Goal: Task Accomplishment & Management: Manage account settings

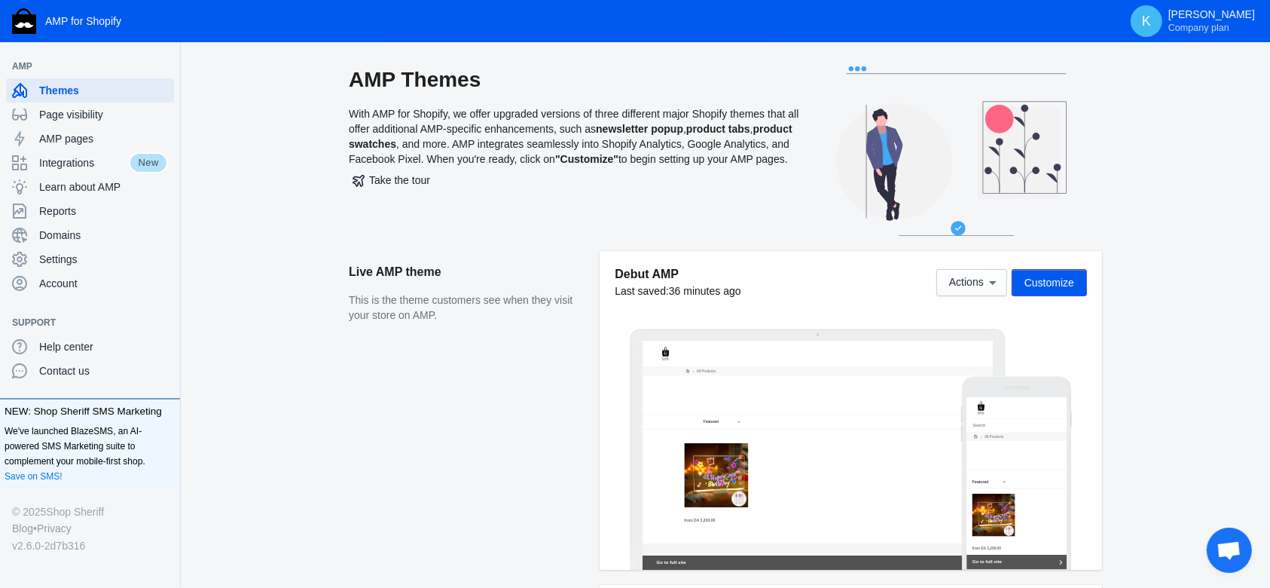
click at [973, 299] on div "Debut AMP Last saved: 36 minutes ago Actions Customize" at bounding box center [851, 289] width 472 height 47
click at [973, 294] on button "Actions" at bounding box center [971, 282] width 71 height 27
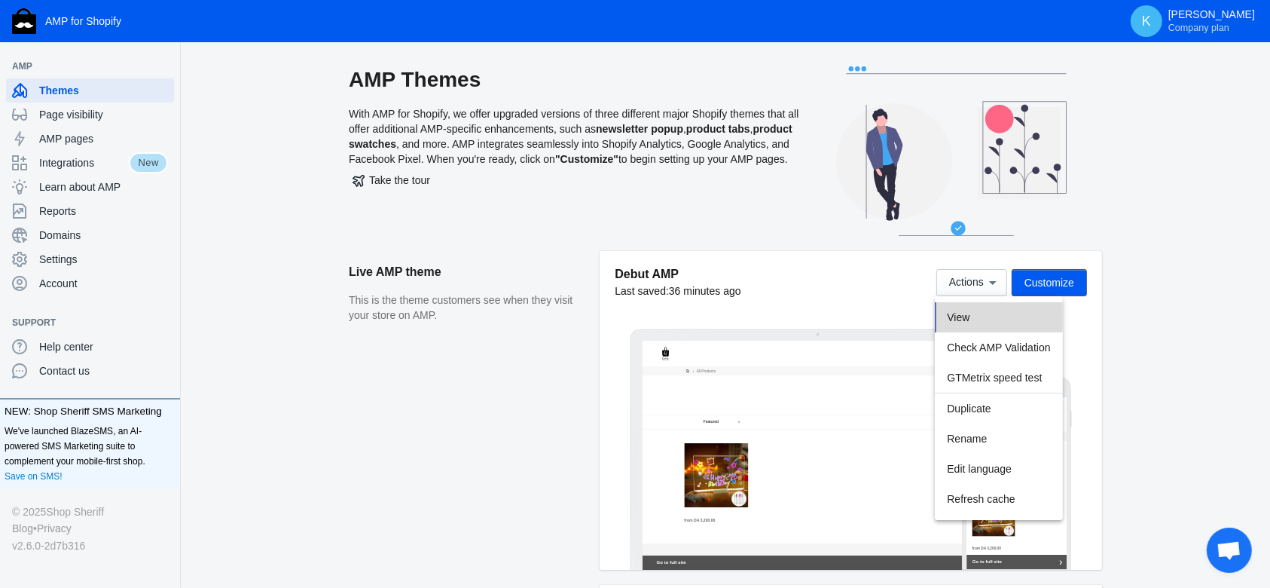
click at [973, 313] on button "View" at bounding box center [998, 317] width 127 height 30
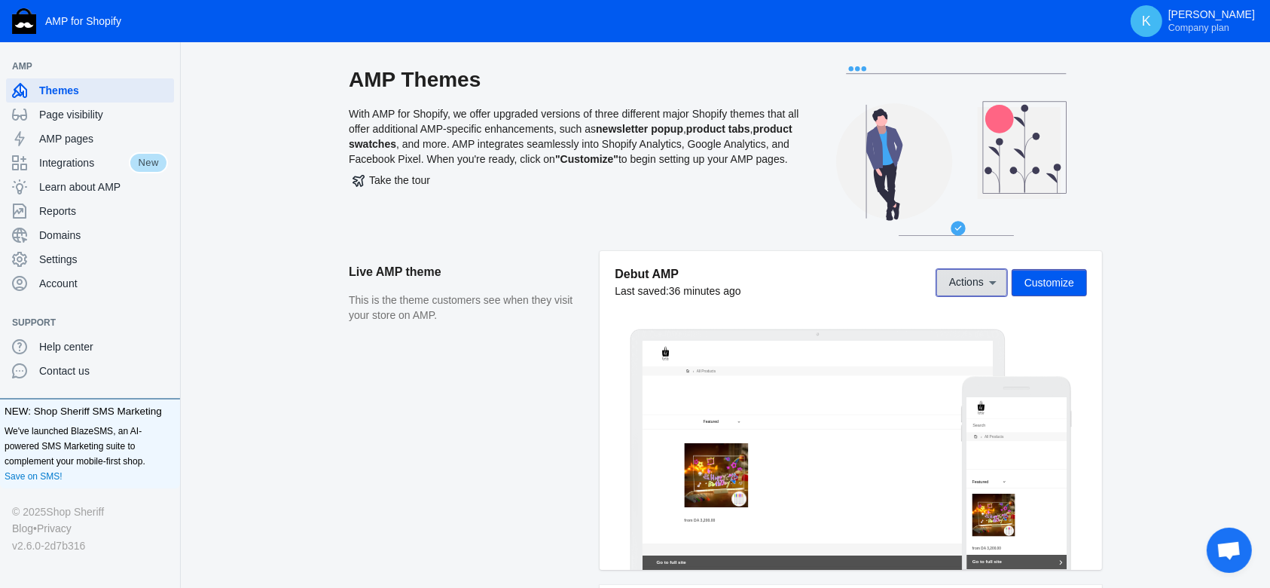
click at [977, 269] on button "Actions" at bounding box center [971, 282] width 71 height 27
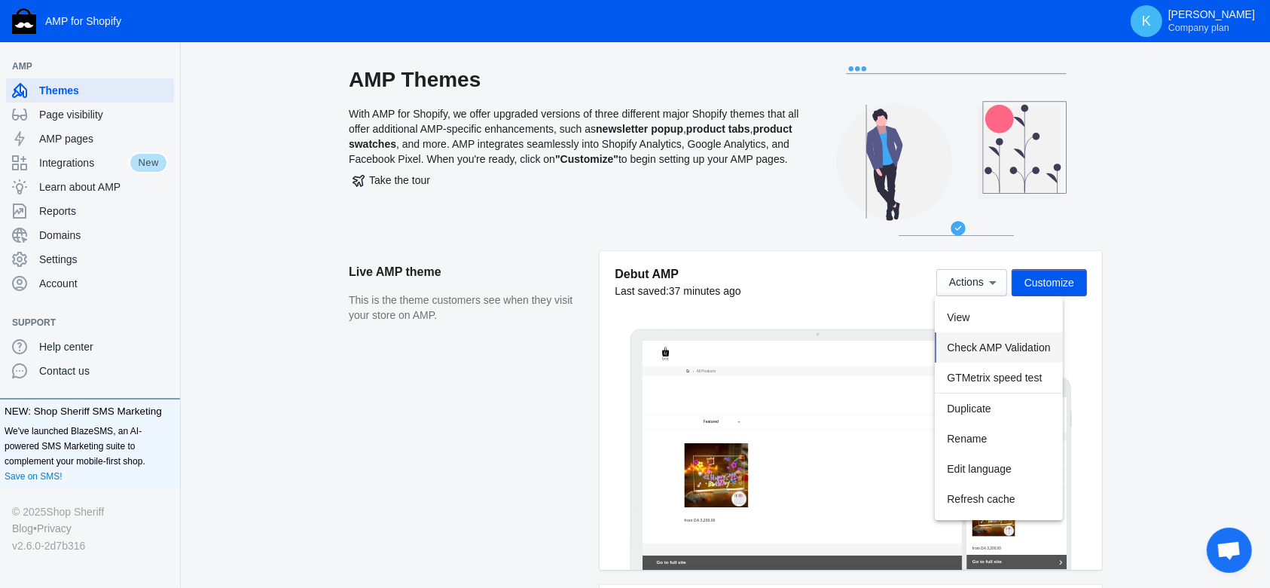
click at [960, 336] on button "Check AMP Validation" at bounding box center [998, 347] width 127 height 30
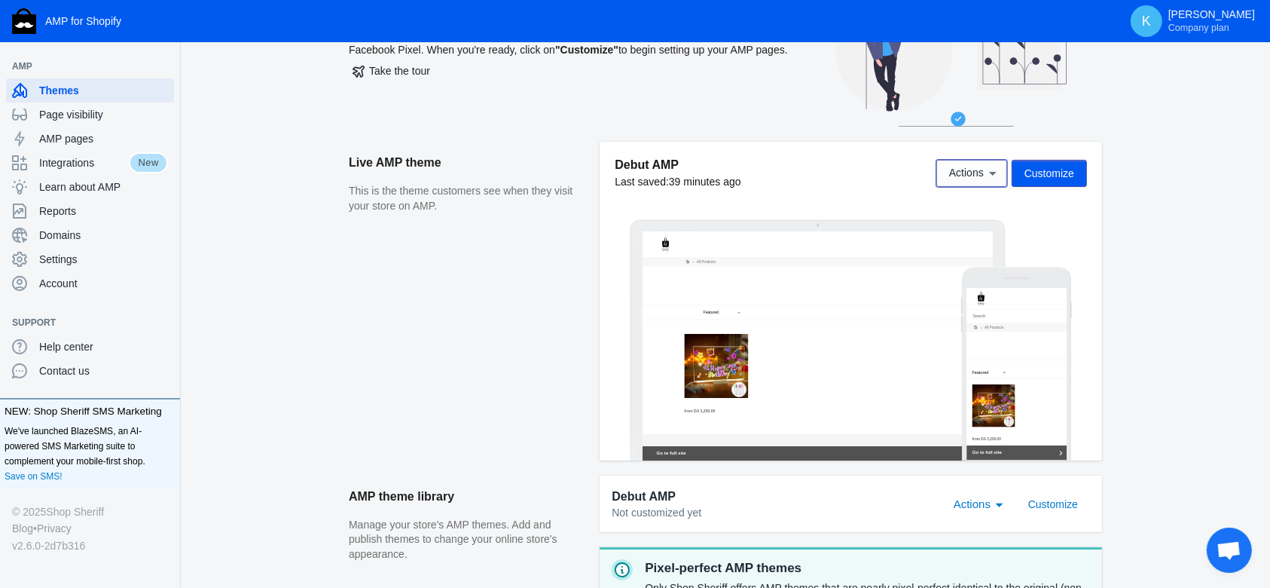
scroll to position [108, 0]
click at [1065, 176] on span "Customize" at bounding box center [1050, 174] width 50 height 12
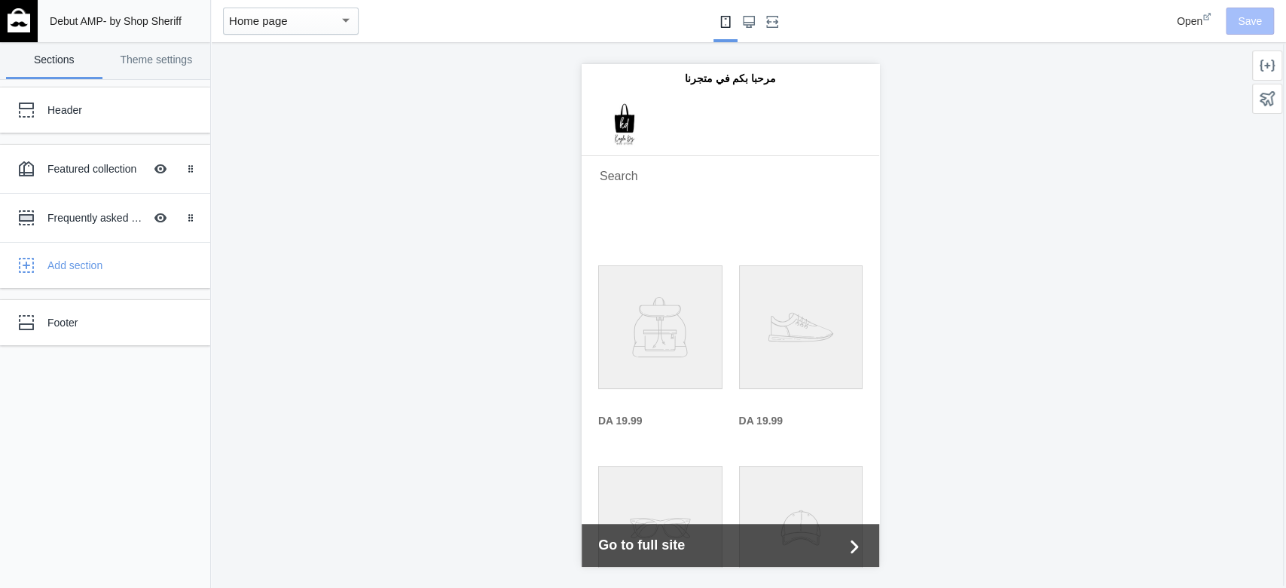
click at [1193, 19] on span "Open" at bounding box center [1190, 21] width 26 height 12
click at [315, 15] on div "Home page" at bounding box center [284, 21] width 110 height 18
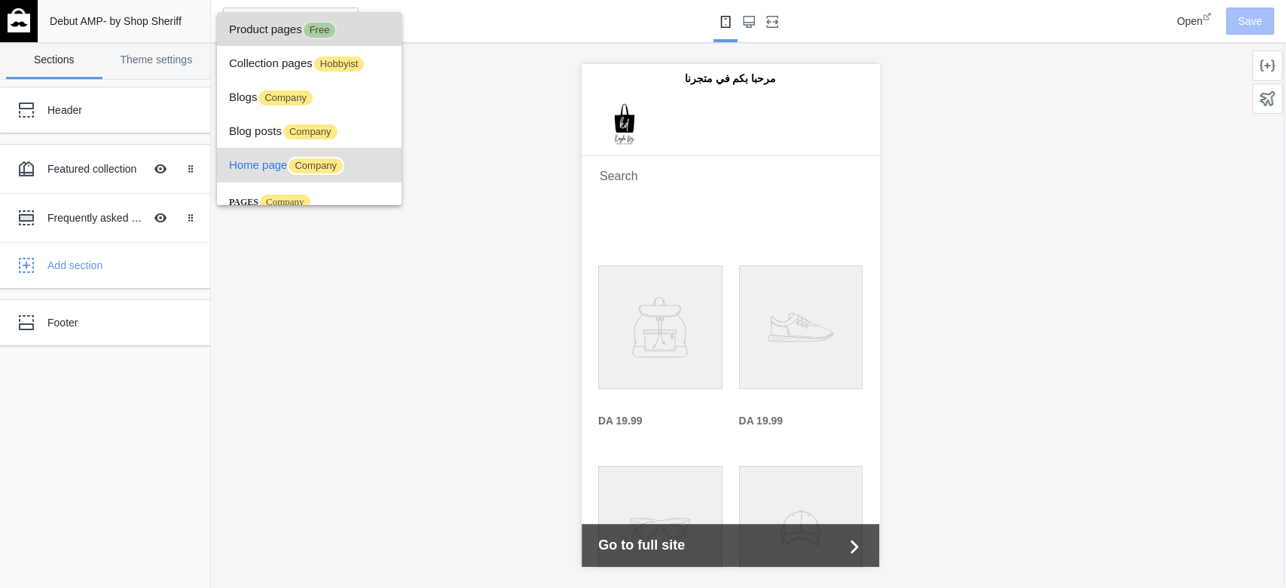
click at [307, 38] on span "Product pages Free" at bounding box center [309, 29] width 160 height 34
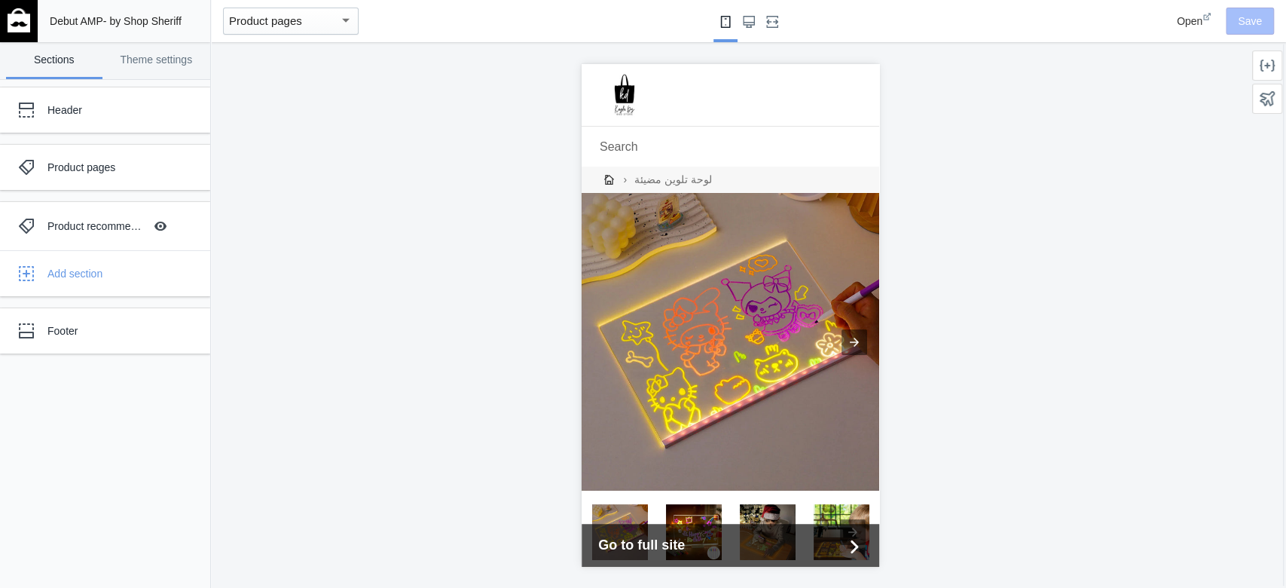
click at [1197, 15] on span "Open" at bounding box center [1190, 21] width 26 height 12
click at [146, 59] on link "Theme settings" at bounding box center [156, 60] width 96 height 37
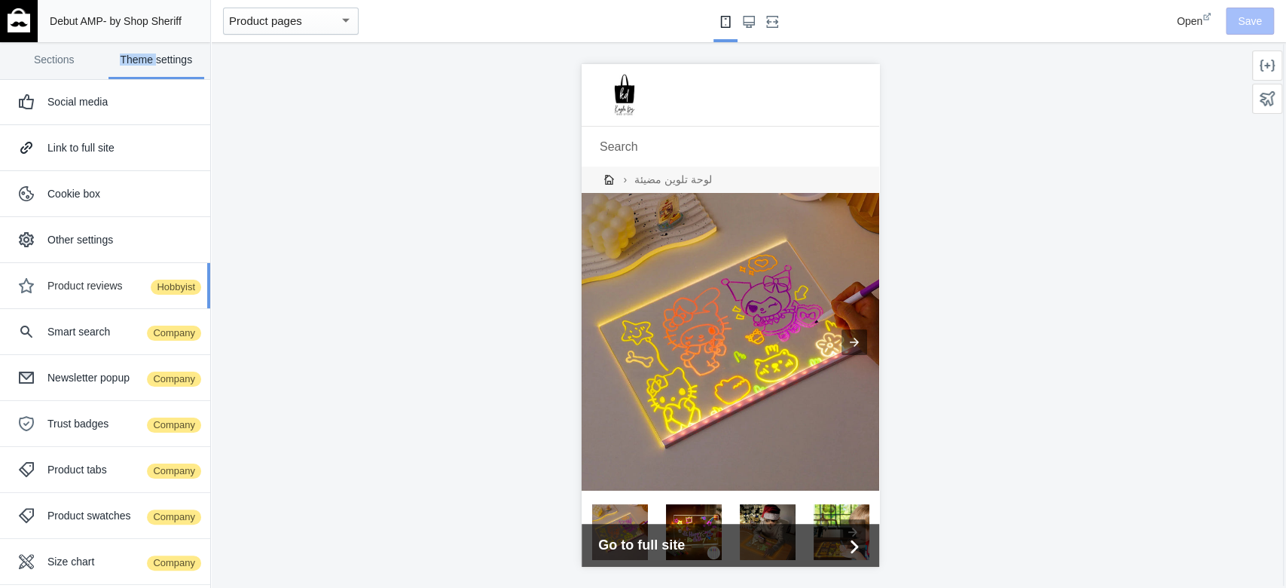
scroll to position [140, 0]
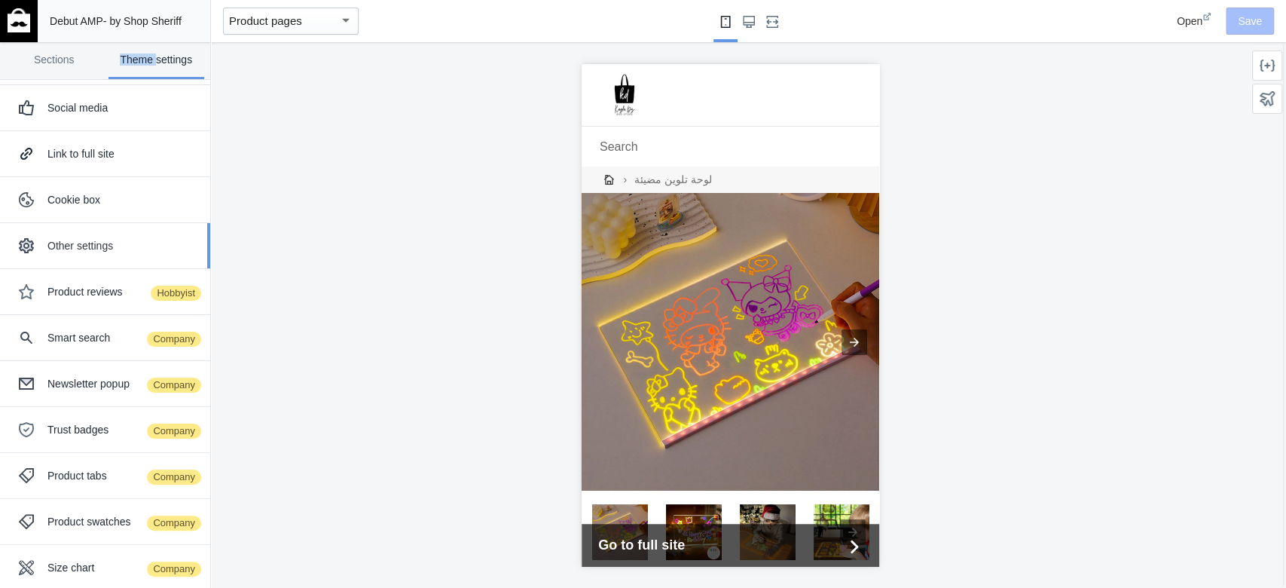
click at [133, 252] on div "Other settings" at bounding box center [105, 246] width 188 height 30
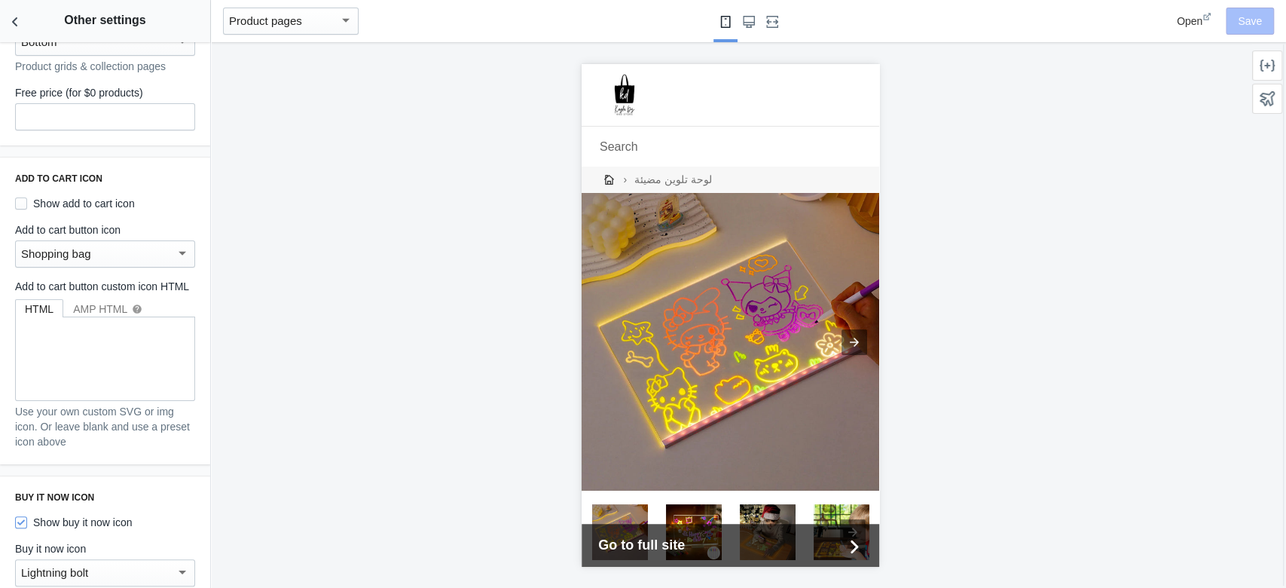
scroll to position [107, 0]
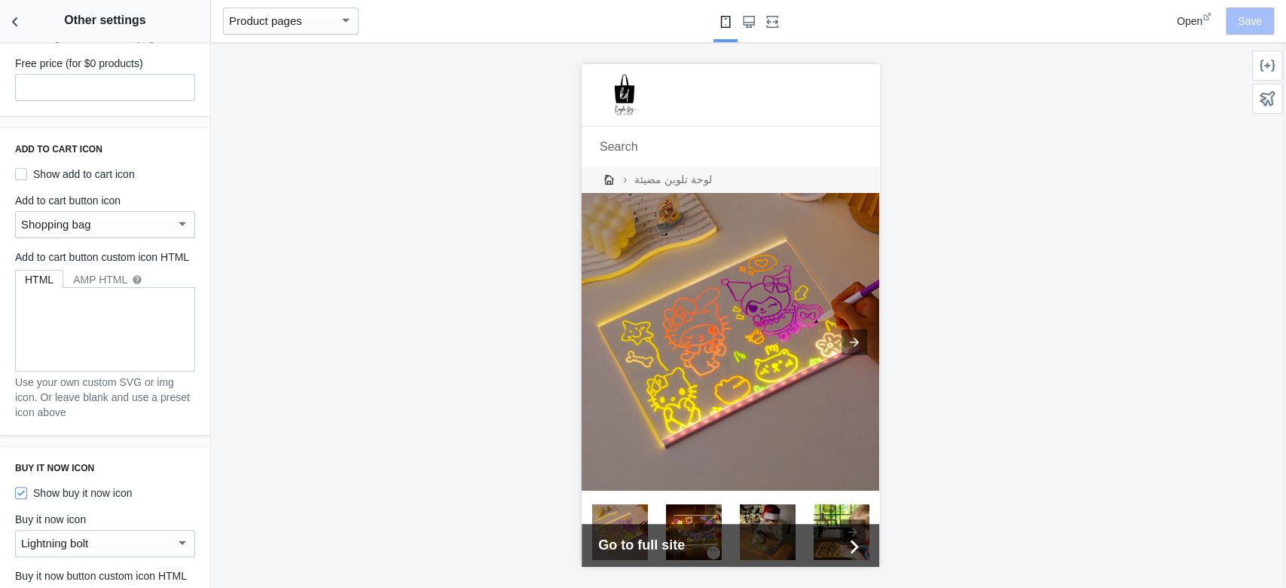
click at [175, 226] on div "Shopping bag" at bounding box center [105, 224] width 180 height 27
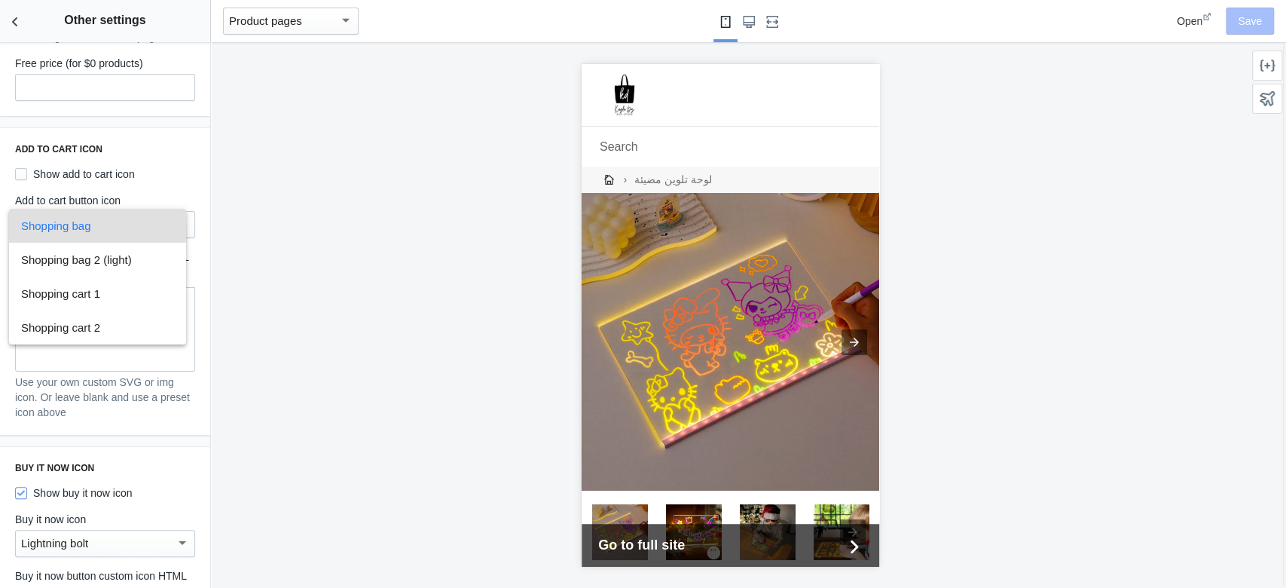
drag, startPoint x: 175, startPoint y: 226, endPoint x: 146, endPoint y: 174, distance: 59.3
click at [146, 174] on div "Shopping bag Shopping bag 2 (light) Shopping cart 1 Shopping cart 2" at bounding box center [643, 294] width 1286 height 588
click at [146, 174] on div at bounding box center [643, 294] width 1286 height 588
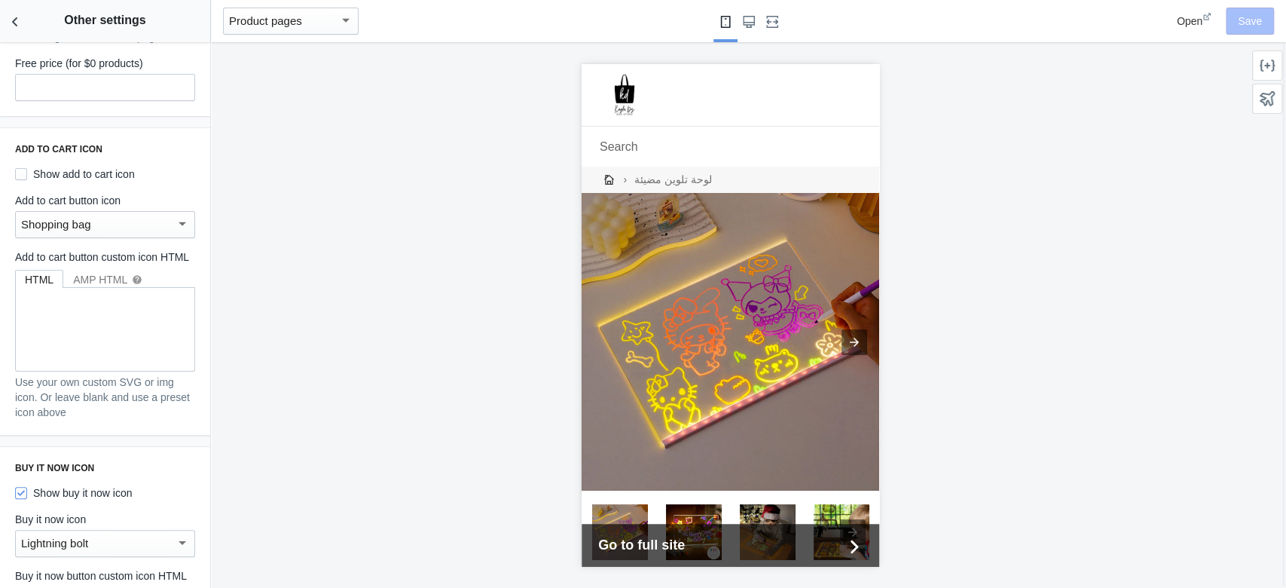
scroll to position [0, 0]
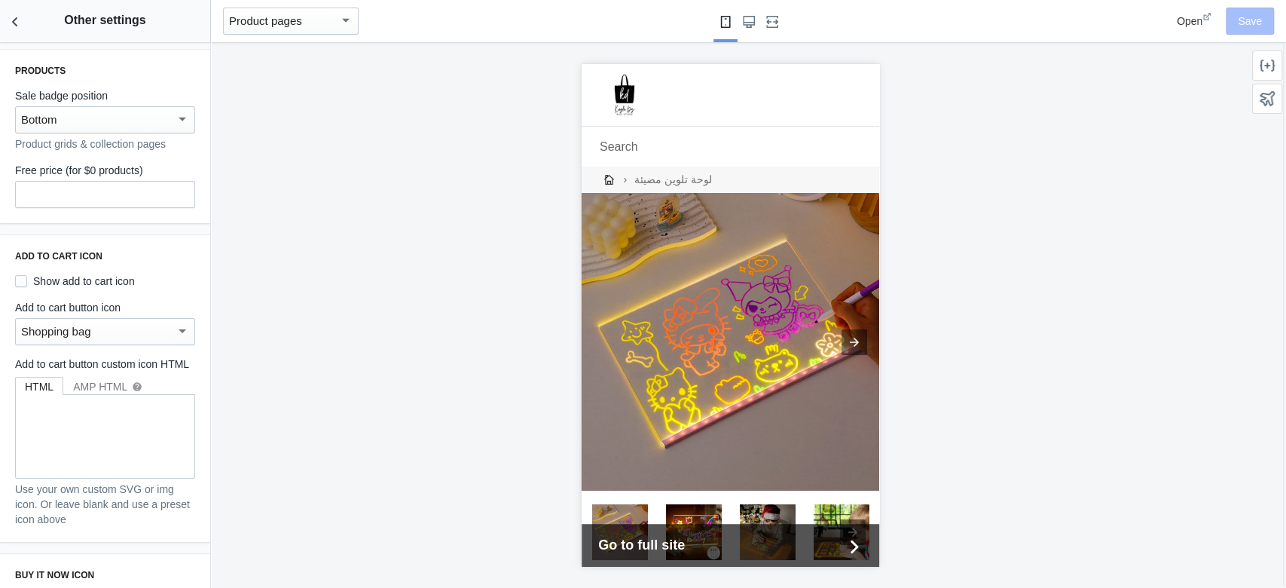
click at [154, 130] on div "Bottom" at bounding box center [105, 119] width 180 height 27
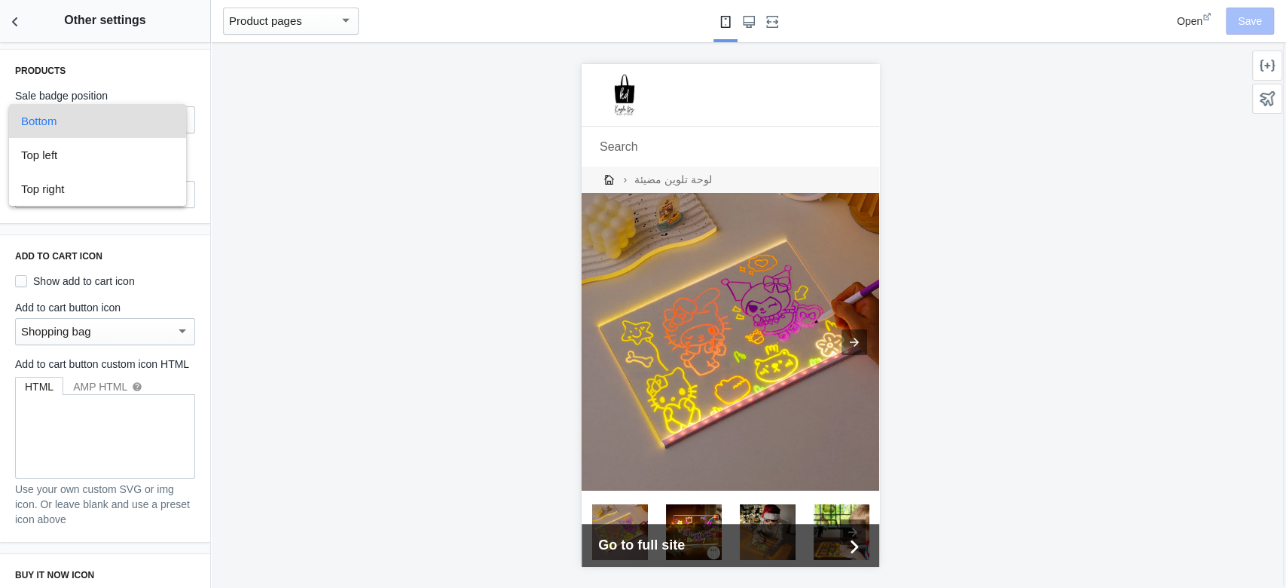
drag, startPoint x: 283, startPoint y: 217, endPoint x: 213, endPoint y: 167, distance: 85.3
click at [276, 208] on div at bounding box center [643, 294] width 1286 height 588
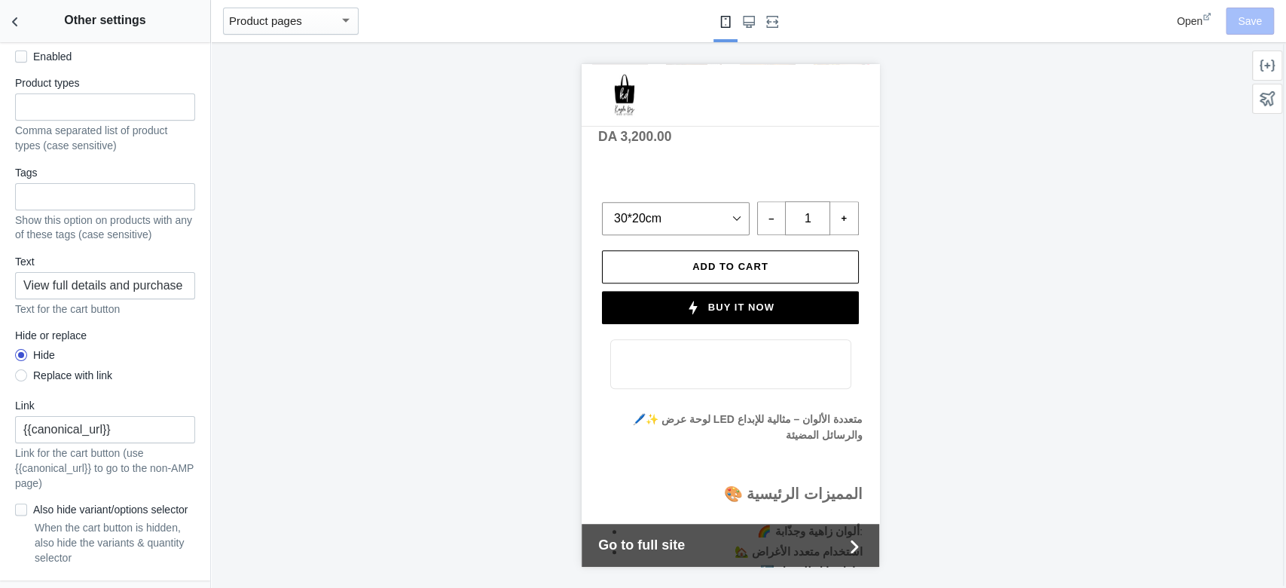
scroll to position [1330, 0]
